Goal: Communication & Community: Connect with others

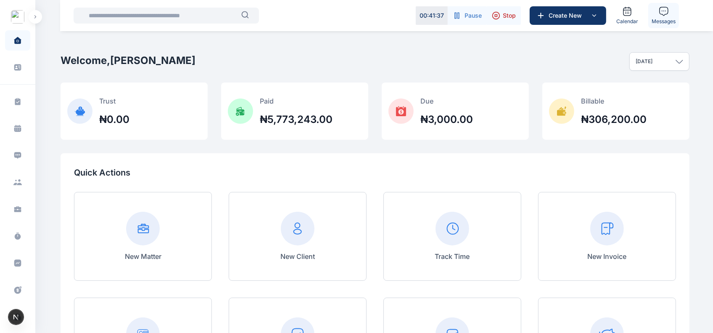
click at [659, 17] on link "Messages" at bounding box center [663, 15] width 31 height 25
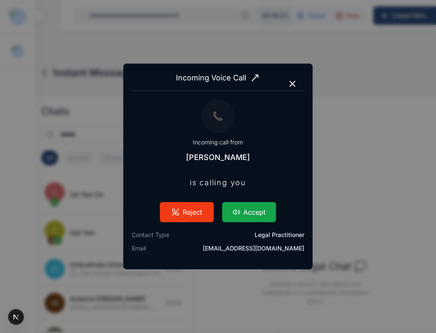
click at [254, 207] on button "Accept" at bounding box center [249, 212] width 54 height 20
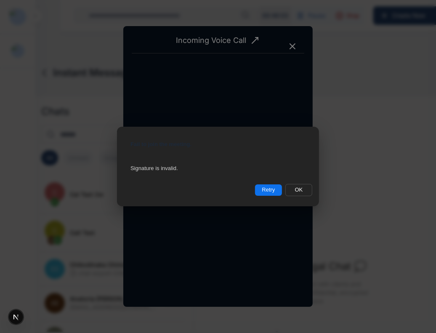
click at [276, 188] on button "Retry" at bounding box center [268, 189] width 27 height 11
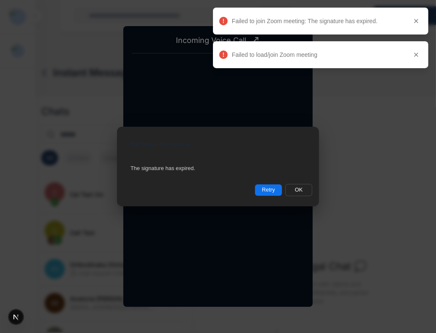
click at [273, 188] on button "Retry" at bounding box center [268, 189] width 27 height 11
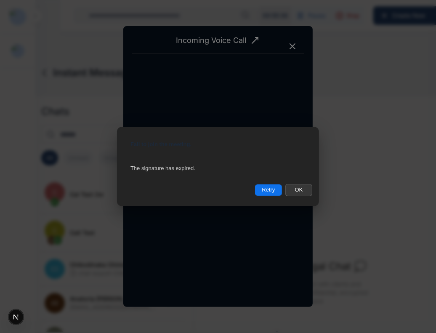
click at [299, 185] on button "OK" at bounding box center [298, 190] width 27 height 12
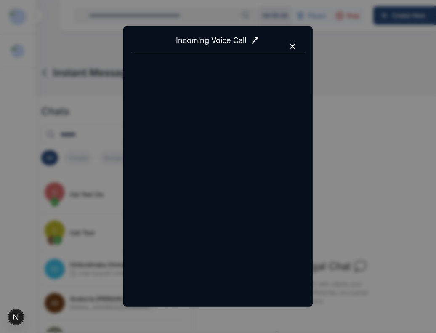
click at [293, 47] on icon "button" at bounding box center [292, 46] width 5 height 5
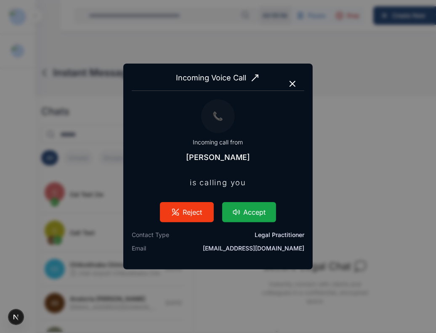
click at [253, 210] on button "Accept" at bounding box center [249, 212] width 54 height 20
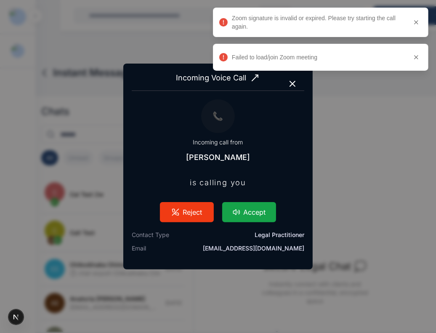
click at [251, 213] on button "Accept" at bounding box center [249, 212] width 54 height 20
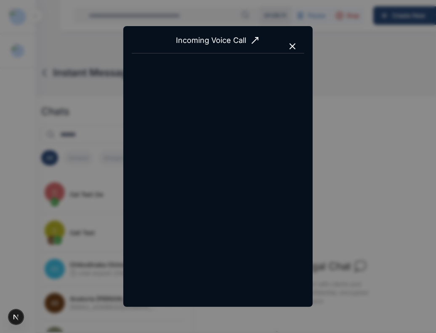
click at [290, 36] on span "Incoming Voice Call" at bounding box center [218, 40] width 172 height 12
